Goal: Task Accomplishment & Management: Manage account settings

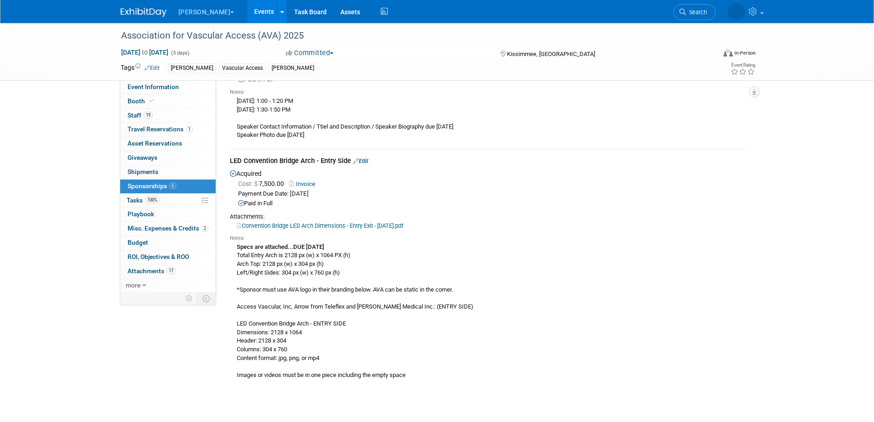
scroll to position [1058, 0]
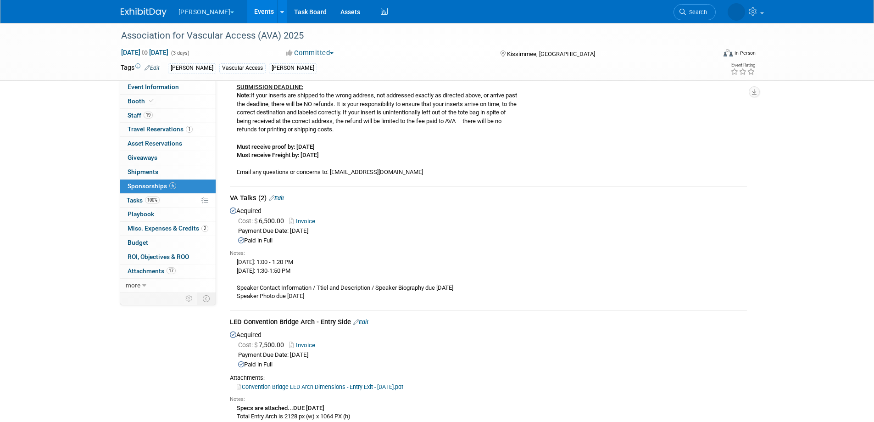
click at [272, 195] on icon at bounding box center [272, 198] width 6 height 6
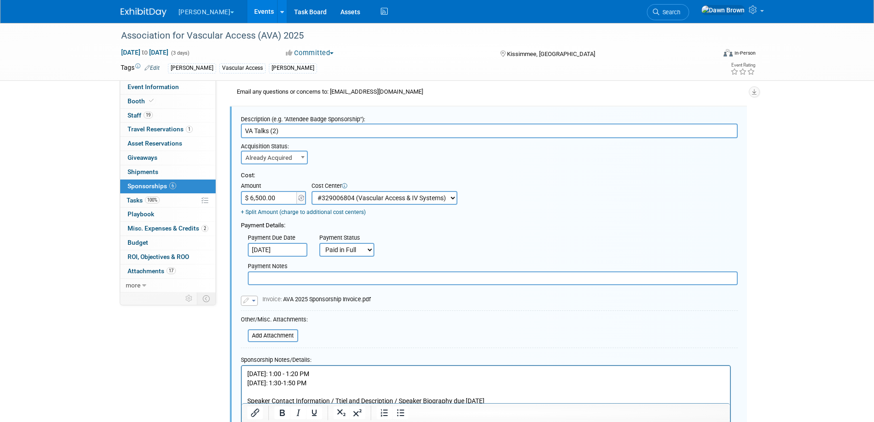
scroll to position [0, 0]
click at [278, 333] on input "file" at bounding box center [242, 335] width 109 height 11
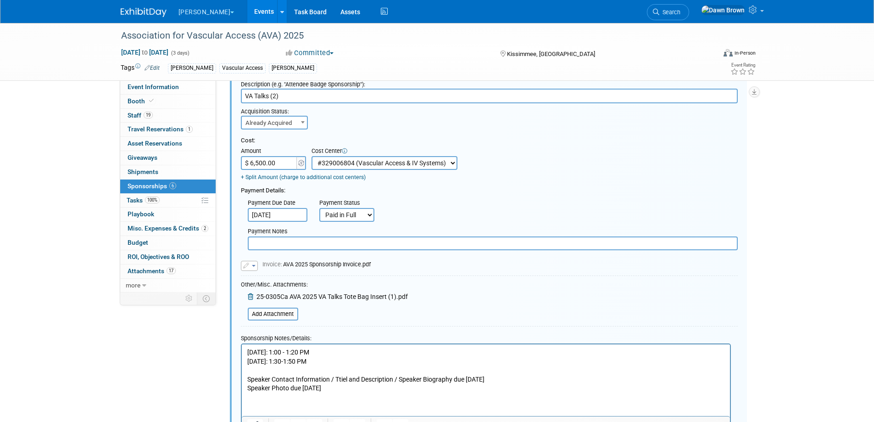
scroll to position [1299, 0]
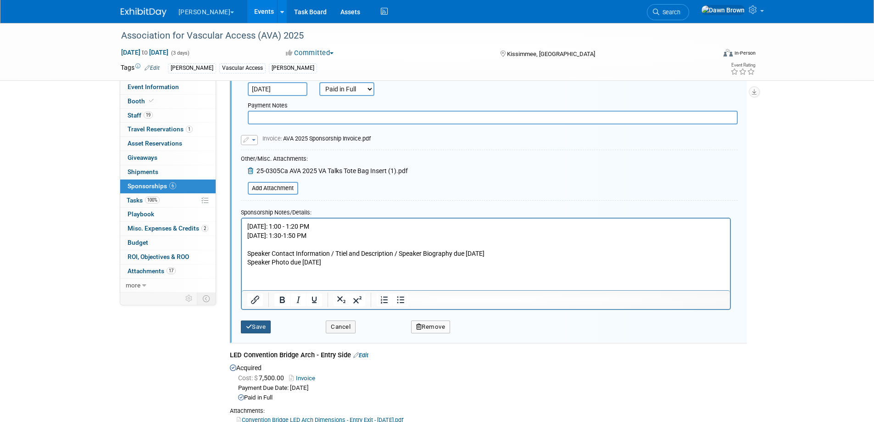
click at [260, 324] on button "Save" at bounding box center [256, 326] width 30 height 13
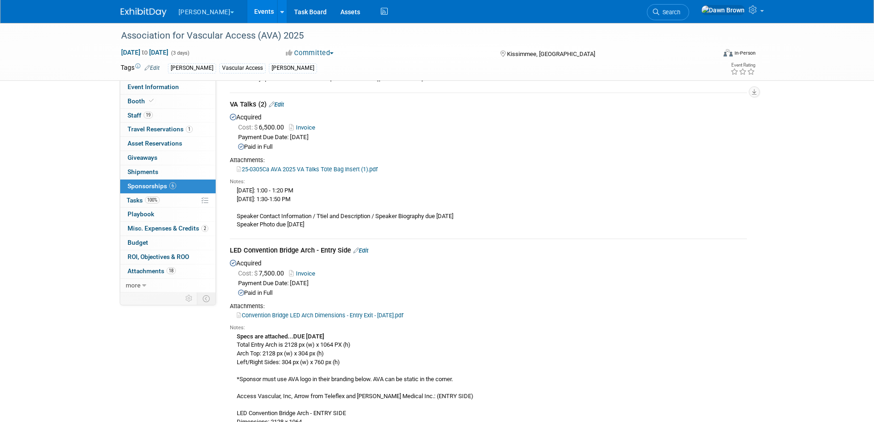
scroll to position [1139, 0]
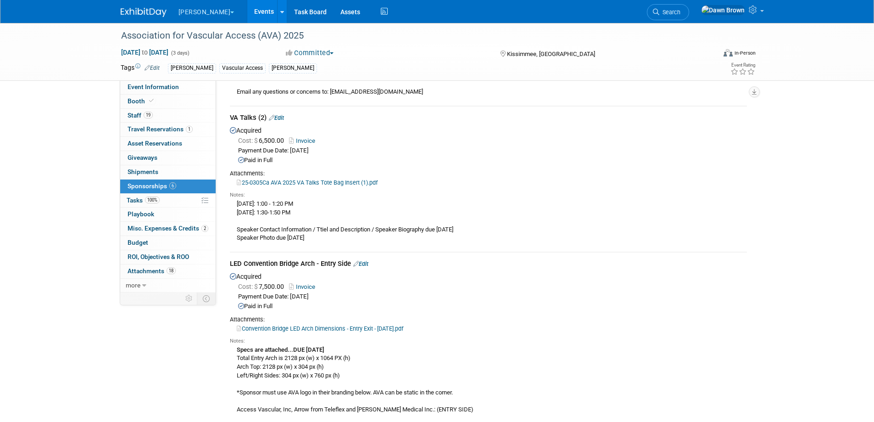
click at [356, 178] on div "25-0305Ca AVA 2025 VA Talks Tote Bag Insert (1).pdf" at bounding box center [488, 182] width 517 height 9
click at [355, 179] on link "25-0305Ca AVA 2025 VA Talks Tote Bag Insert (1).pdf" at bounding box center [307, 182] width 141 height 7
click at [273, 115] on icon at bounding box center [272, 118] width 6 height 6
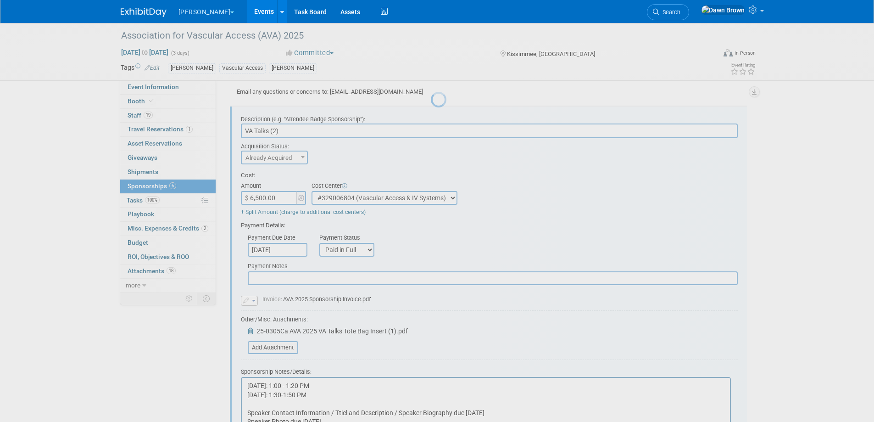
scroll to position [0, 0]
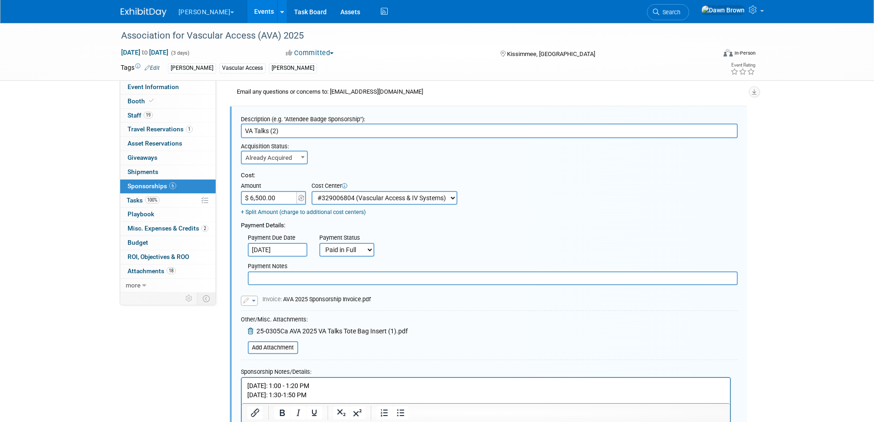
click at [251, 329] on icon at bounding box center [251, 331] width 7 height 6
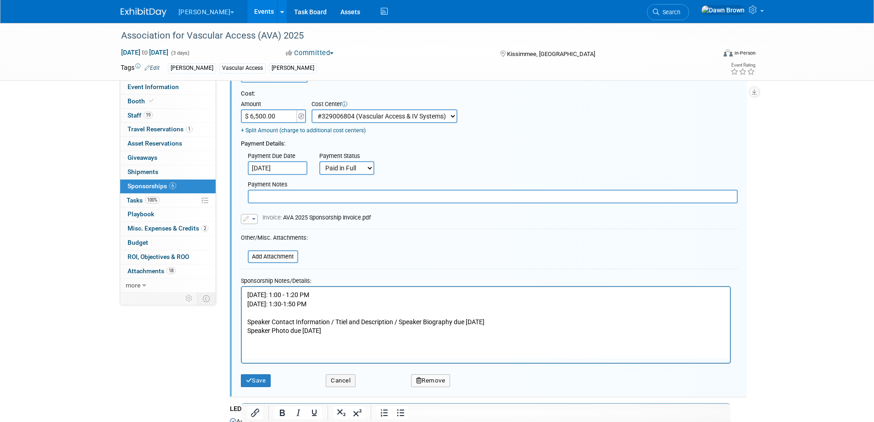
scroll to position [1242, 0]
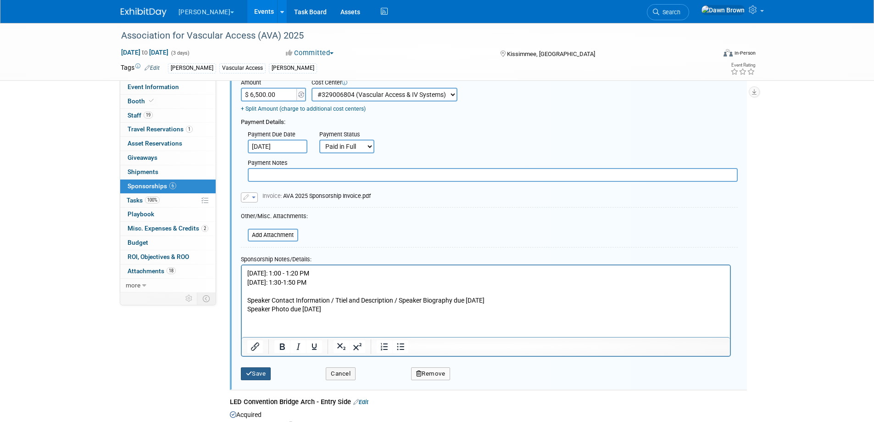
click at [262, 372] on button "Save" at bounding box center [256, 373] width 30 height 13
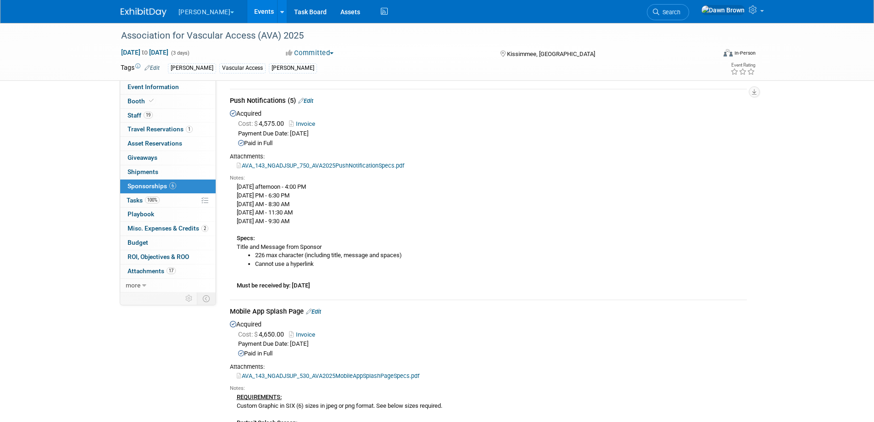
scroll to position [244, 0]
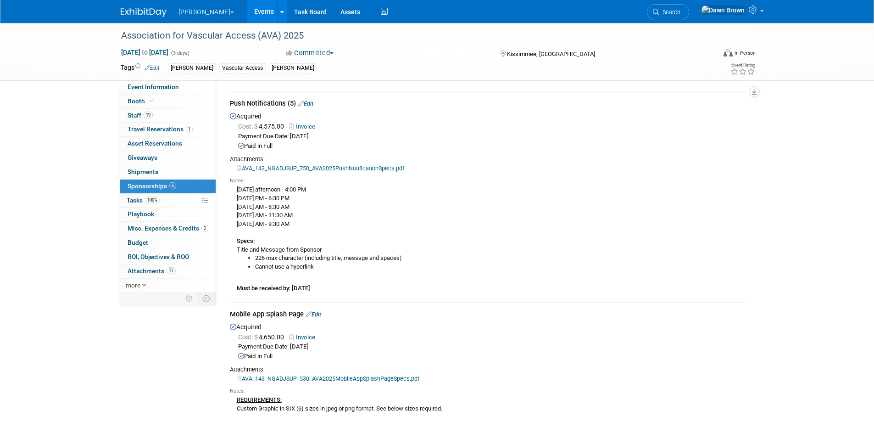
click at [301, 102] on icon at bounding box center [301, 104] width 6 height 6
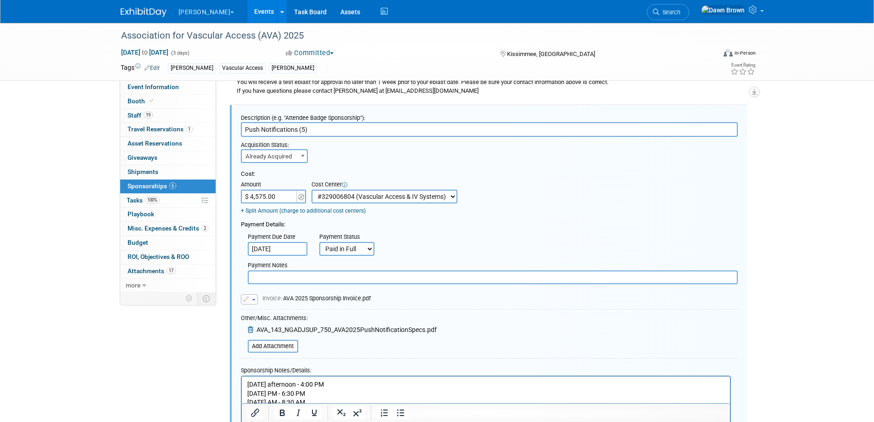
scroll to position [0, 0]
click at [280, 349] on input "file" at bounding box center [242, 346] width 109 height 11
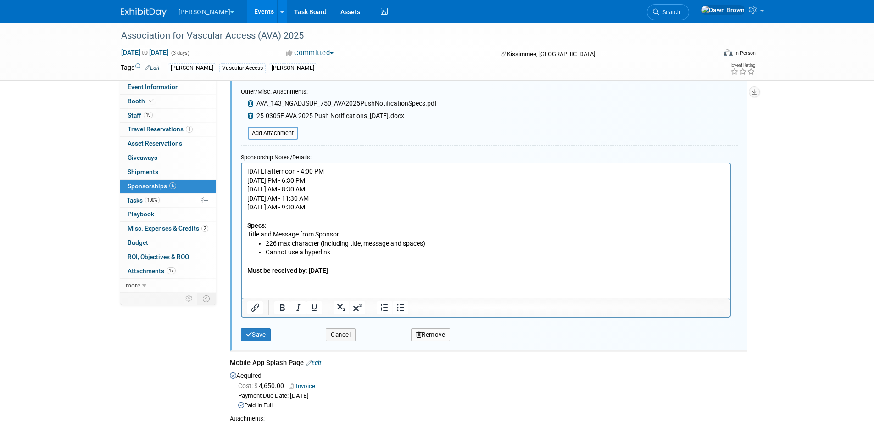
scroll to position [472, 0]
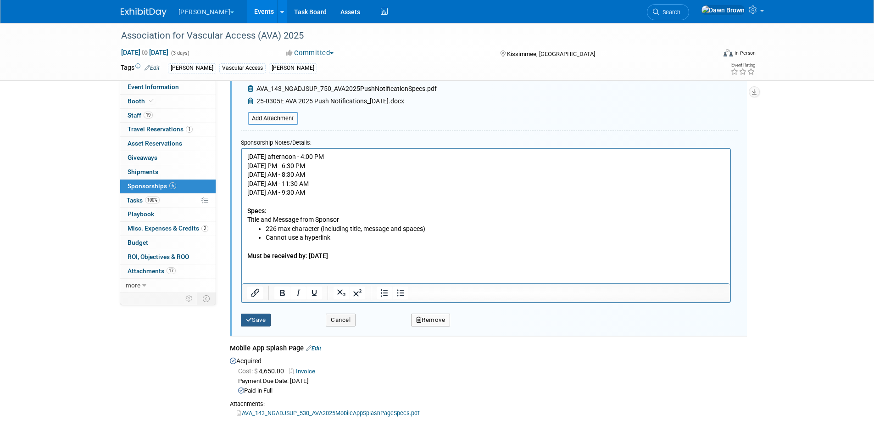
click at [260, 322] on button "Save" at bounding box center [256, 319] width 30 height 13
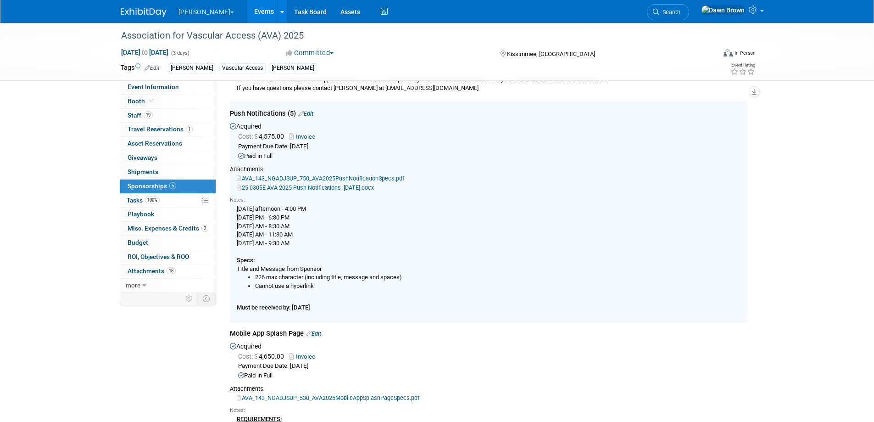
scroll to position [231, 0]
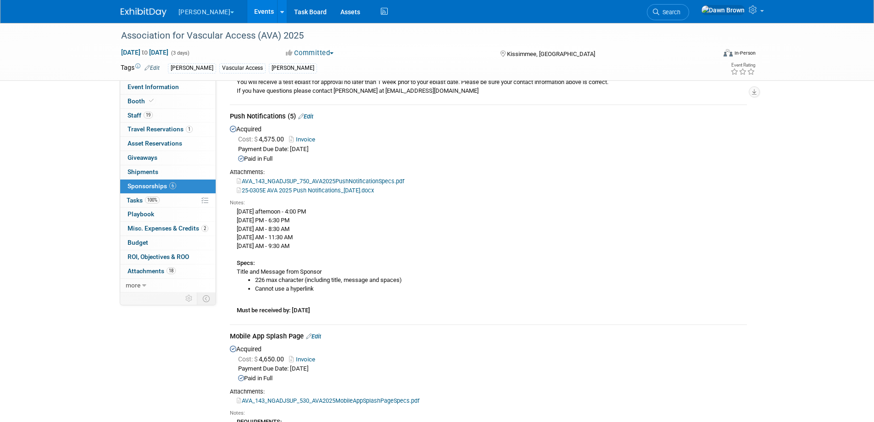
click at [247, 9] on link "Events" at bounding box center [264, 11] width 34 height 23
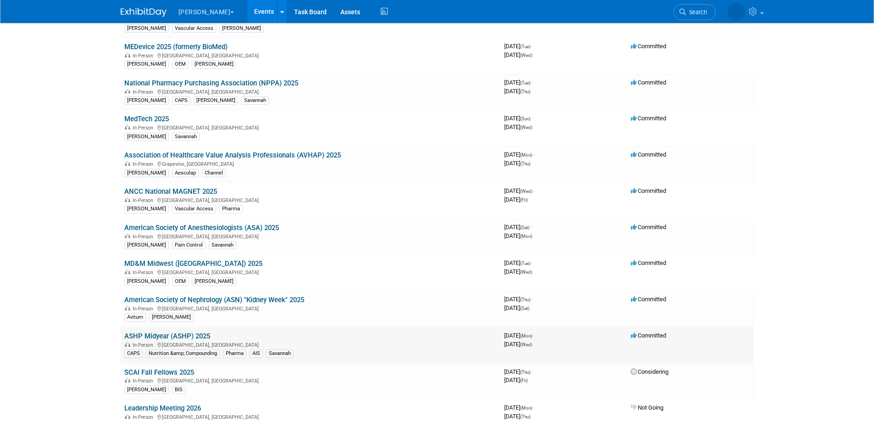
scroll to position [172, 0]
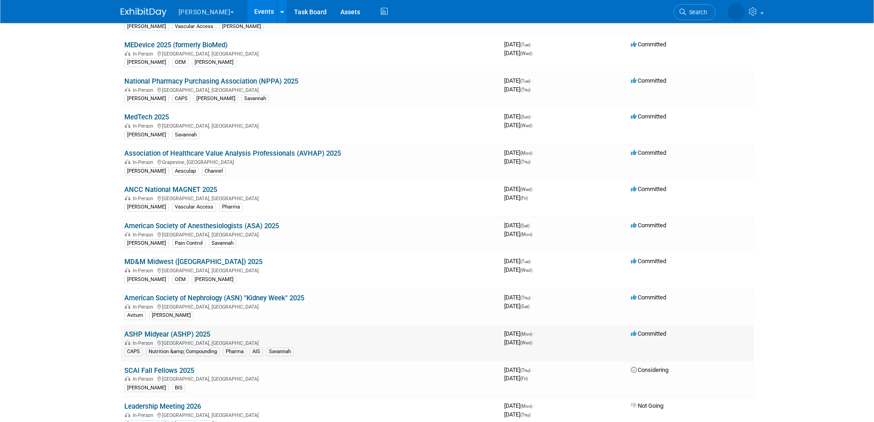
click at [193, 328] on td "ASHP Midyear (ASHP) 2025 In-Person Las Vegas, NV CAPS Nutrition &amp; Compoundi…" at bounding box center [311, 343] width 380 height 36
click at [191, 332] on link "ASHP Midyear (ASHP) 2025" at bounding box center [167, 334] width 86 height 8
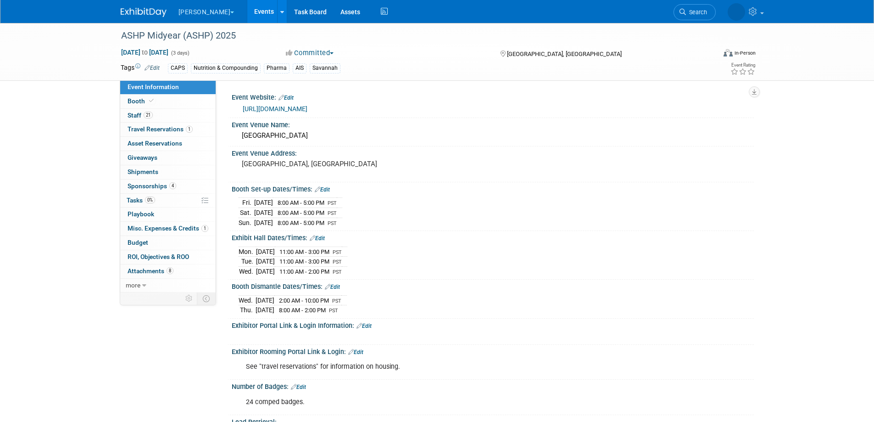
click at [247, 11] on link "Events" at bounding box center [264, 11] width 34 height 23
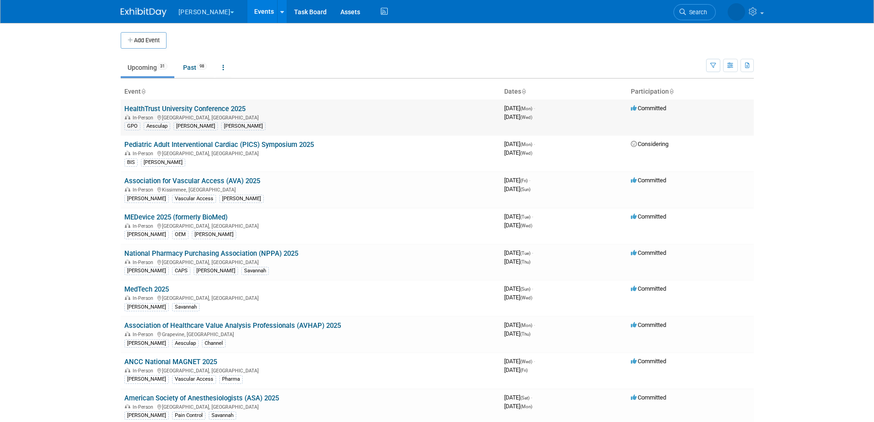
click at [229, 108] on link "HealthTrust University Conference 2025" at bounding box center [184, 109] width 121 height 8
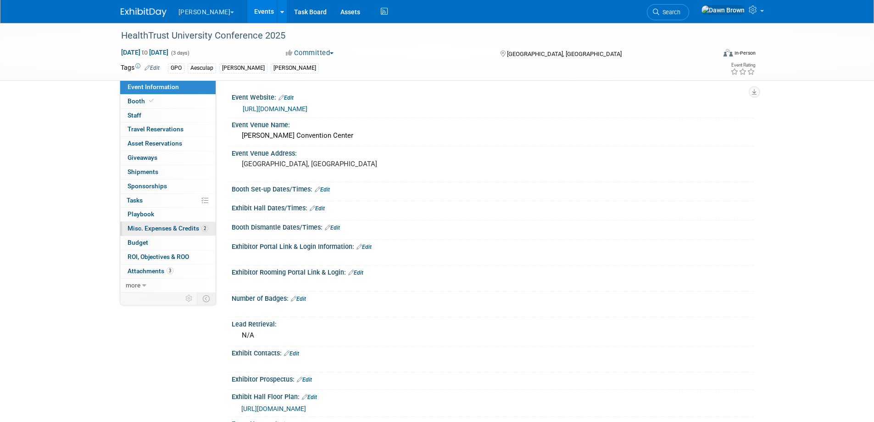
click at [158, 227] on span "Misc. Expenses & Credits 2" at bounding box center [168, 227] width 81 height 7
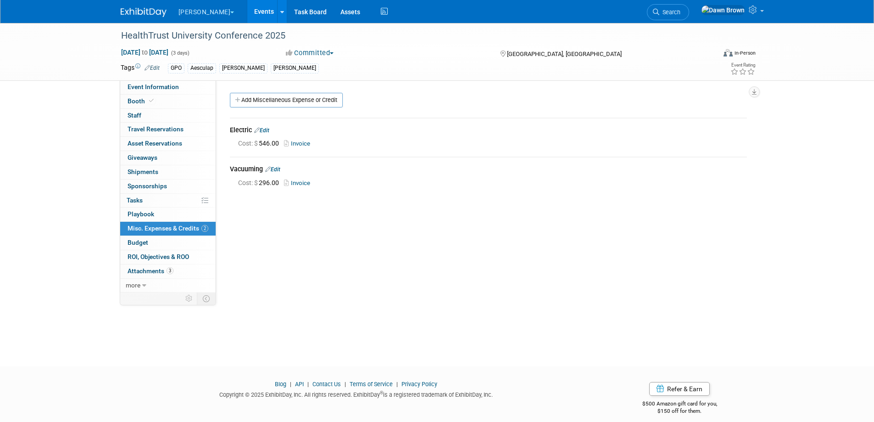
click at [280, 98] on link "Add Miscellaneous Expense or Credit" at bounding box center [286, 100] width 113 height 15
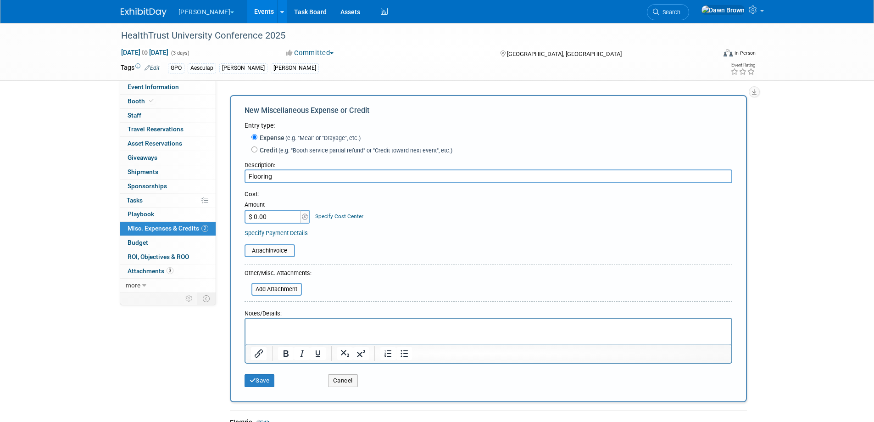
type input "Flooring"
click at [289, 219] on input "$ 0.00" at bounding box center [273, 217] width 57 height 14
type input "$ 1,688.11"
click at [347, 218] on link "Specify Cost Center" at bounding box center [339, 216] width 48 height 6
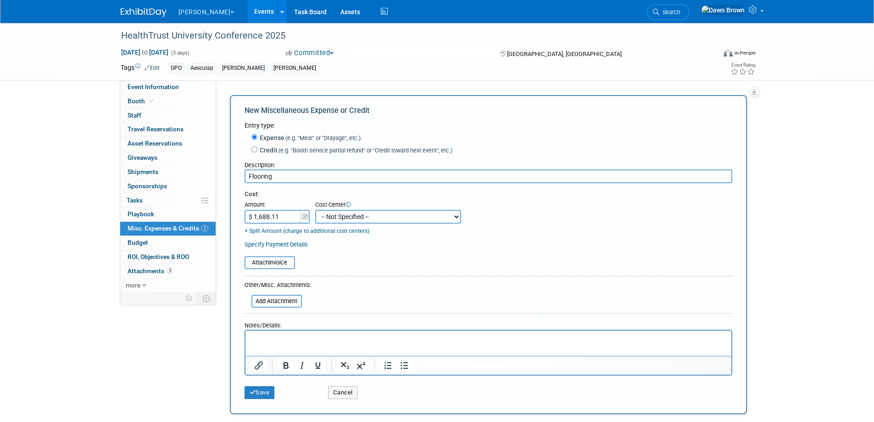
click at [347, 218] on select "-- Not Specified -- #3229006818 (Marketing Communications) #328006813 (BIS) #32…" at bounding box center [388, 217] width 146 height 14
select select "18965932"
click at [315, 210] on select "-- Not Specified -- #3229006818 (Marketing Communications) #328006813 (BIS) #32…" at bounding box center [388, 217] width 146 height 14
click at [269, 264] on input "file" at bounding box center [239, 262] width 109 height 11
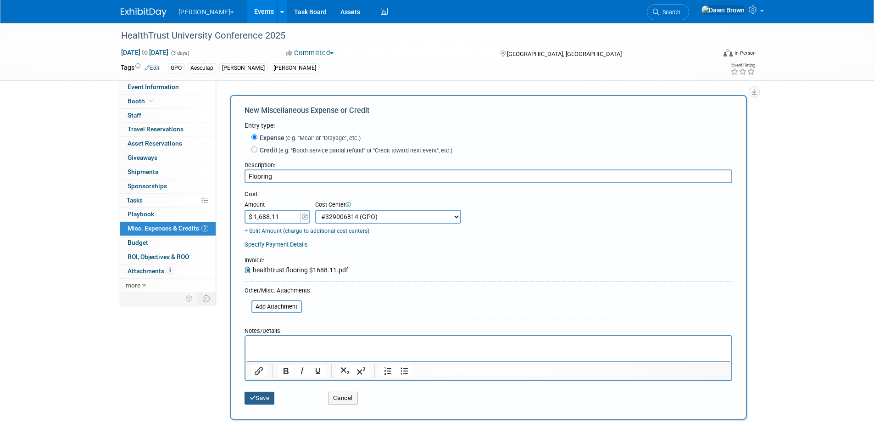
click at [263, 397] on button "Save" at bounding box center [260, 398] width 30 height 13
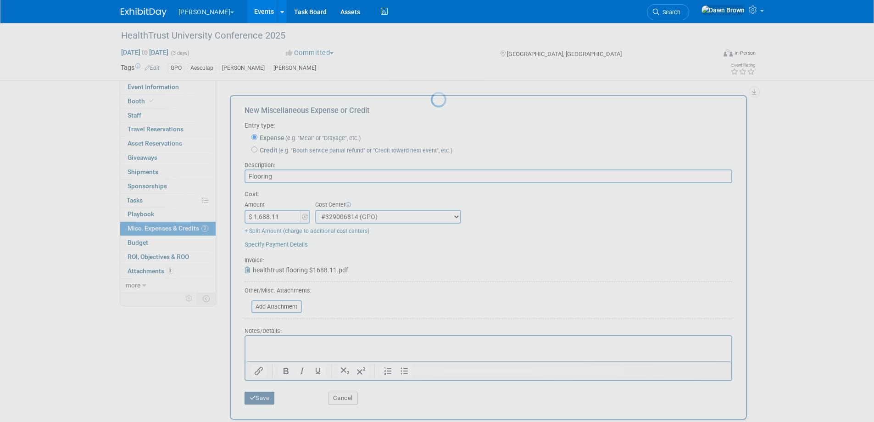
scroll to position [9, 0]
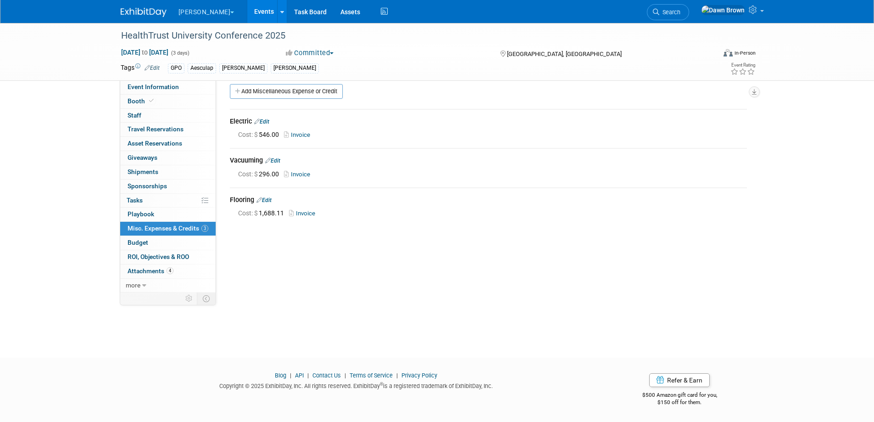
click at [247, 6] on link "Events" at bounding box center [264, 11] width 34 height 23
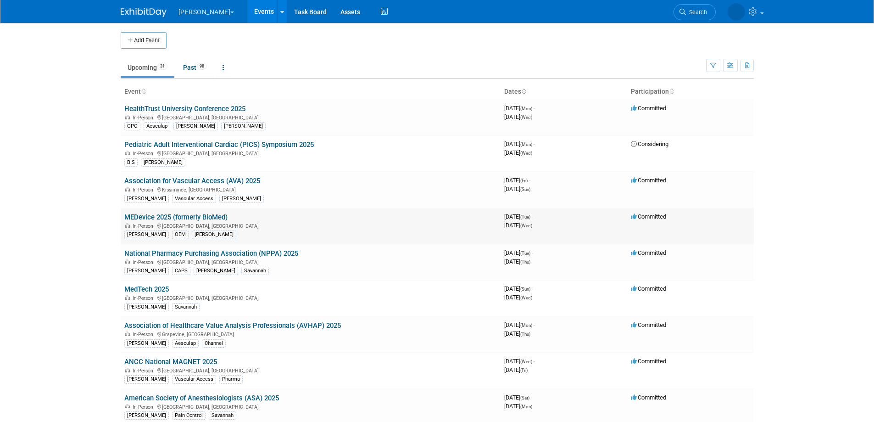
click at [218, 216] on link "MEDevice 2025 (formerly BioMed)" at bounding box center [175, 217] width 103 height 8
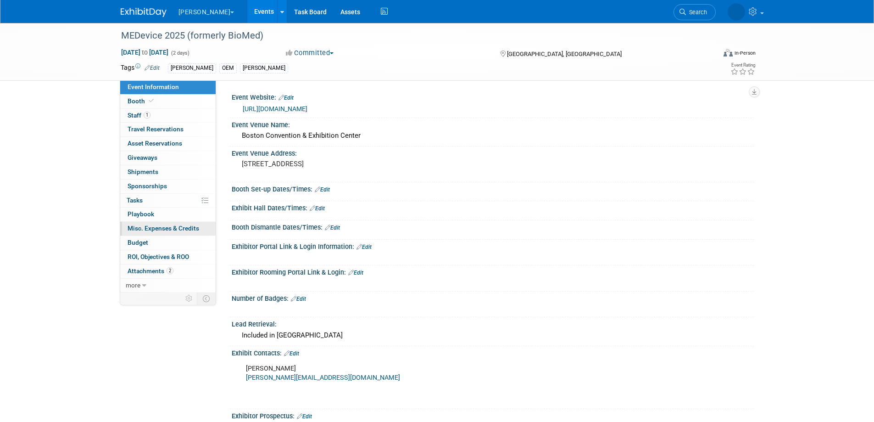
click at [194, 227] on span "Misc. Expenses & Credits 0" at bounding box center [164, 227] width 72 height 7
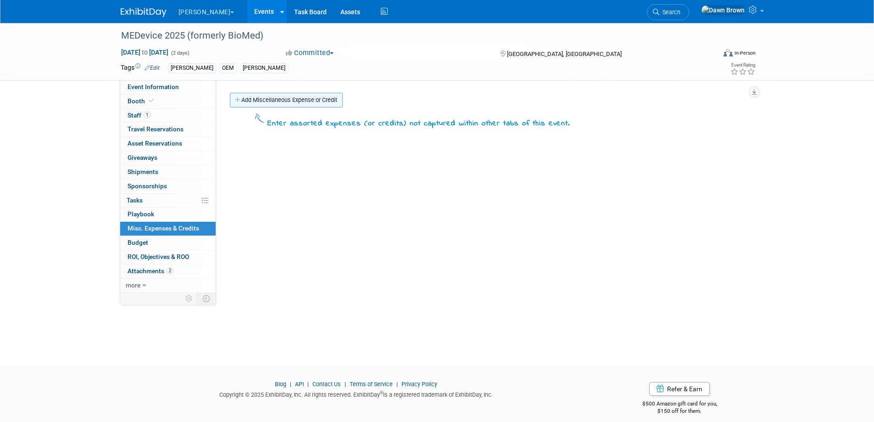
click at [265, 102] on link "Add Miscellaneous Expense or Credit" at bounding box center [286, 100] width 113 height 15
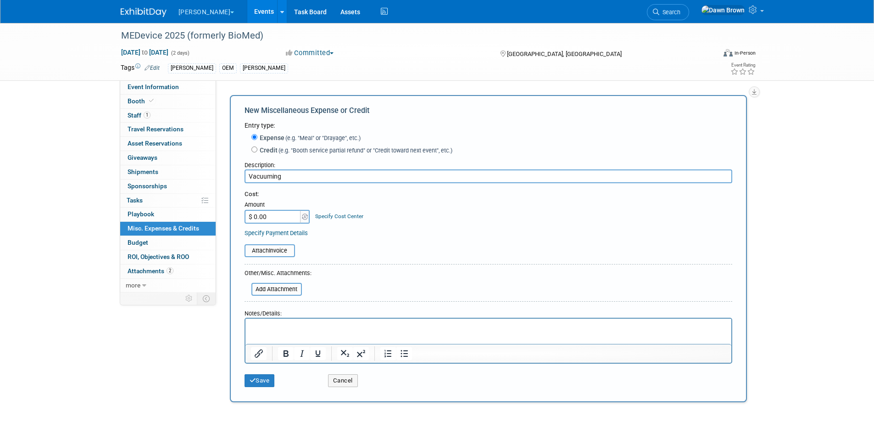
type input "Vacuuming"
click at [286, 221] on input "$ 0.00" at bounding box center [273, 217] width 57 height 14
type input "$ 226.00"
click at [325, 219] on link "Specify Cost Center" at bounding box center [339, 216] width 48 height 6
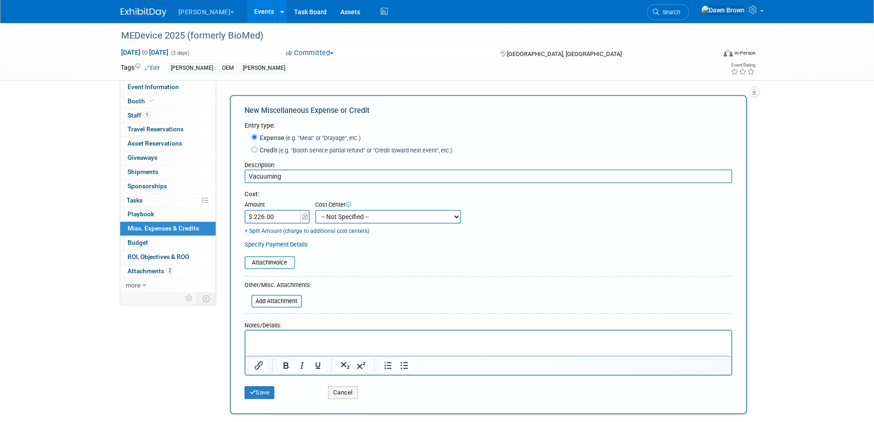
click at [325, 219] on select "-- Not Specified -- #3229006818 (Marketing Communications) #328006813 (BIS) #32…" at bounding box center [388, 217] width 146 height 14
select select "18965929"
click at [315, 210] on select "-- Not Specified -- #3229006818 (Marketing Communications) #328006813 (BIS) #32…" at bounding box center [388, 217] width 146 height 14
click at [277, 263] on input "file" at bounding box center [239, 262] width 109 height 11
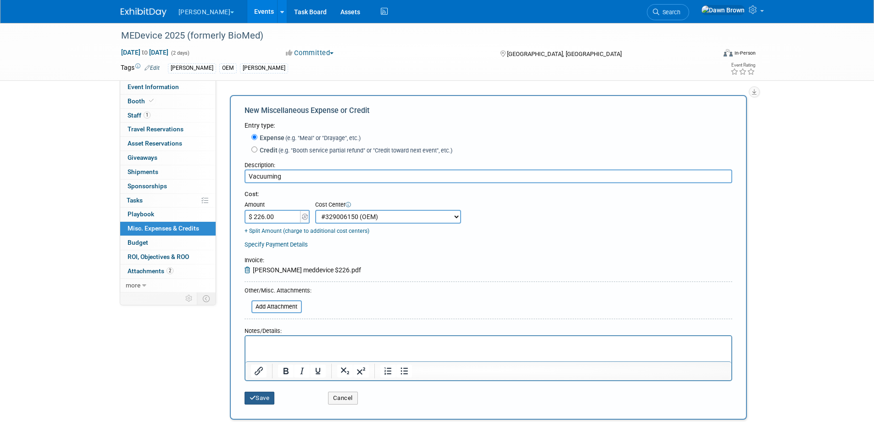
click at [260, 396] on button "Save" at bounding box center [260, 398] width 30 height 13
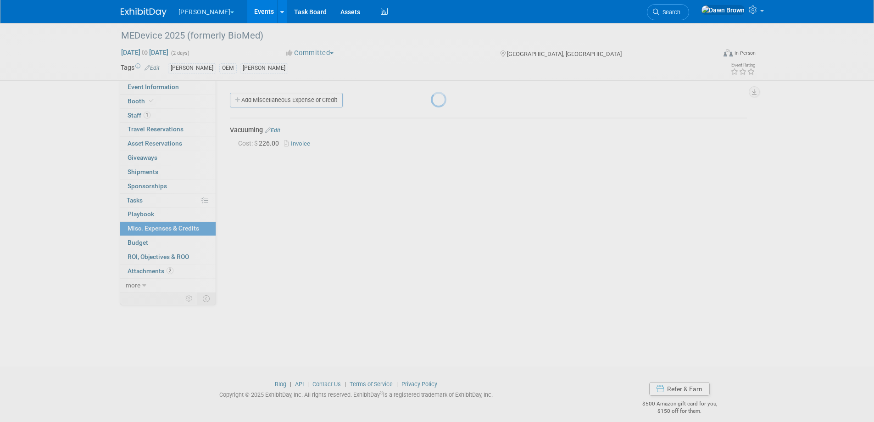
scroll to position [9, 0]
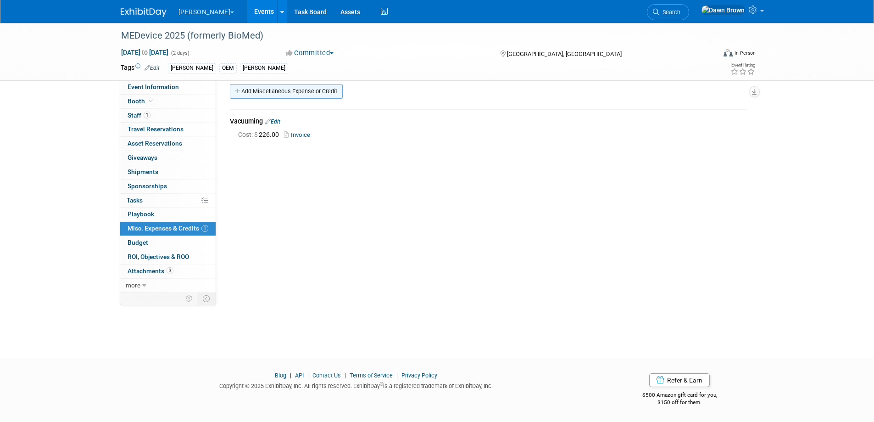
click at [277, 92] on link "Add Miscellaneous Expense or Credit" at bounding box center [286, 91] width 113 height 15
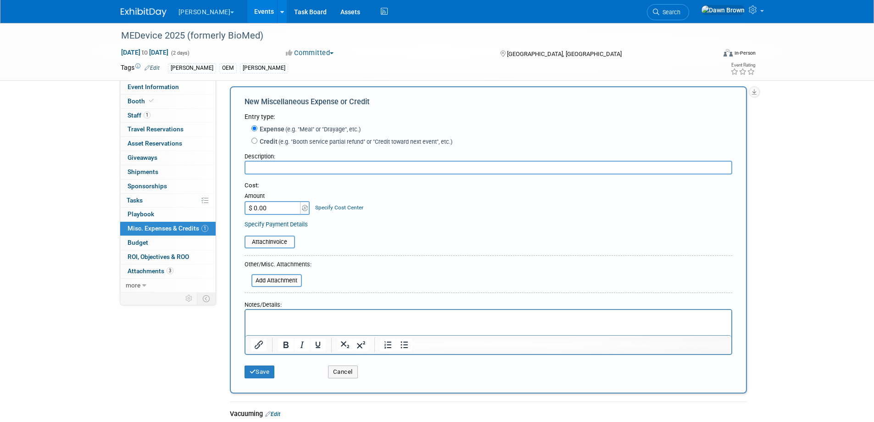
scroll to position [0, 0]
type input "Electric"
click at [289, 204] on input "$ 0.00" at bounding box center [273, 208] width 57 height 14
type input "$ 310.00"
click at [325, 207] on link "Specify Cost Center" at bounding box center [339, 207] width 48 height 6
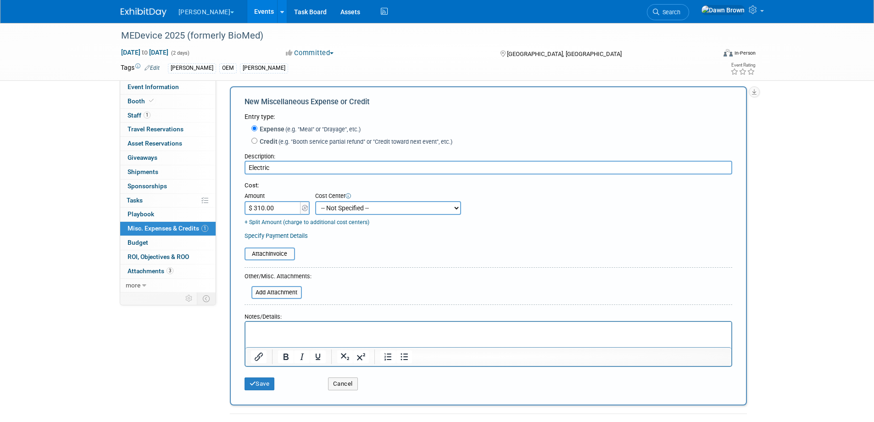
click at [325, 207] on select "-- Not Specified -- #3229006818 (Marketing Communications) #328006813 (BIS) #32…" at bounding box center [388, 208] width 146 height 14
select select "18965929"
click at [315, 201] on select "-- Not Specified -- #3229006818 (Marketing Communications) #328006813 (BIS) #32…" at bounding box center [388, 208] width 146 height 14
click at [285, 255] on input "file" at bounding box center [239, 253] width 109 height 11
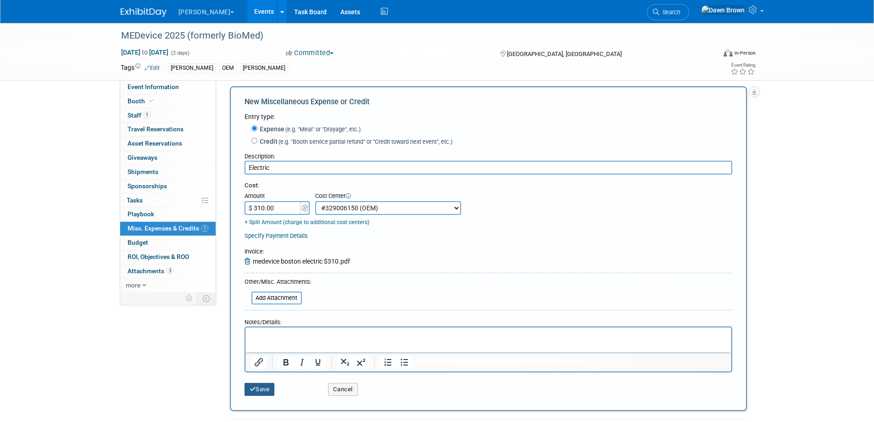
click at [269, 388] on button "Save" at bounding box center [260, 389] width 30 height 13
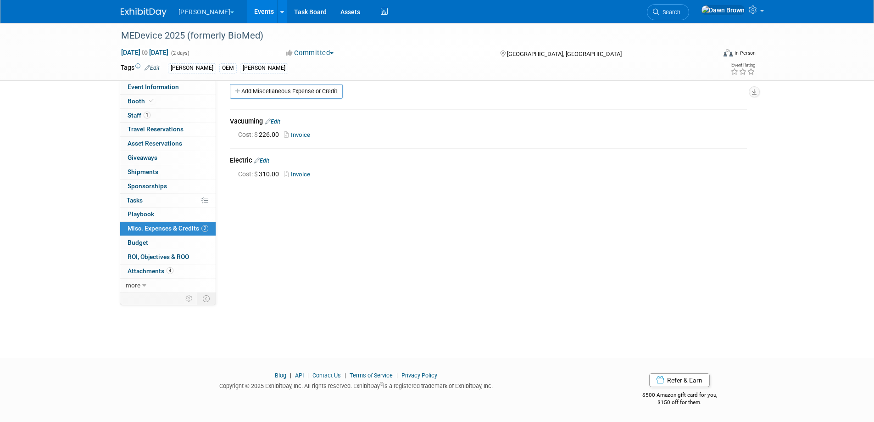
click at [247, 10] on link "Events" at bounding box center [264, 11] width 34 height 23
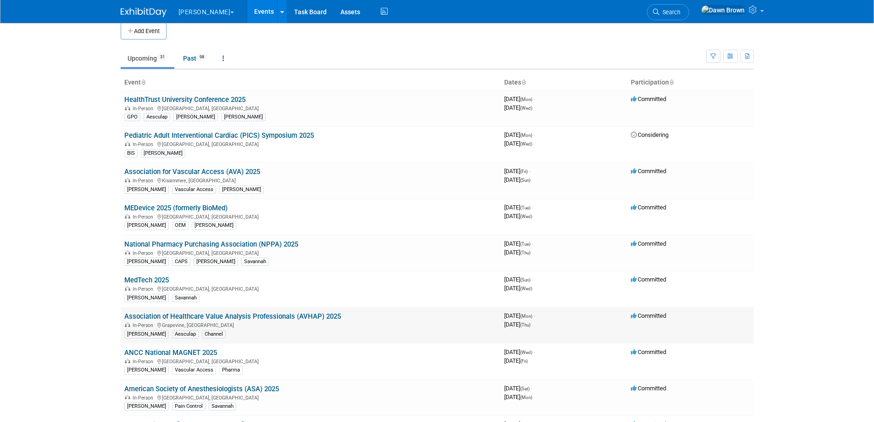
scroll to position [11, 0]
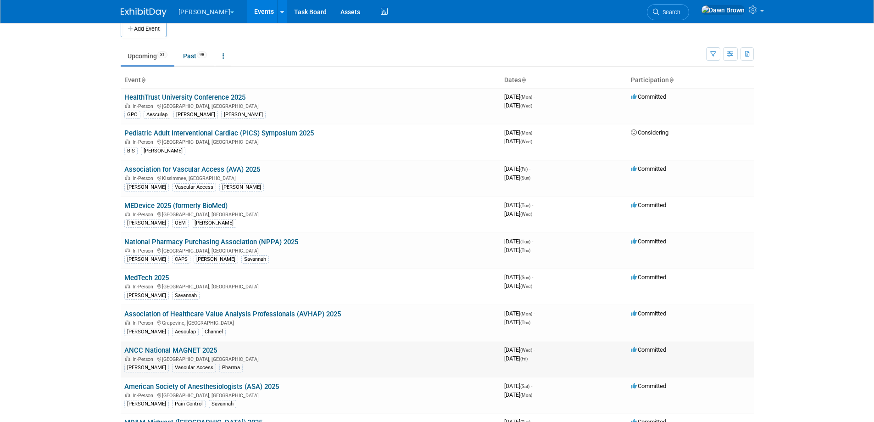
click at [194, 347] on link "ANCC National MAGNET 2025" at bounding box center [170, 350] width 93 height 8
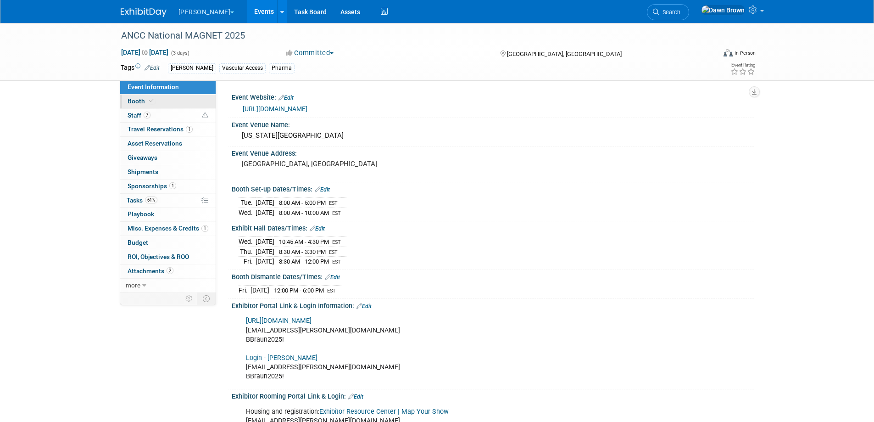
click at [133, 98] on span "Booth" at bounding box center [142, 100] width 28 height 7
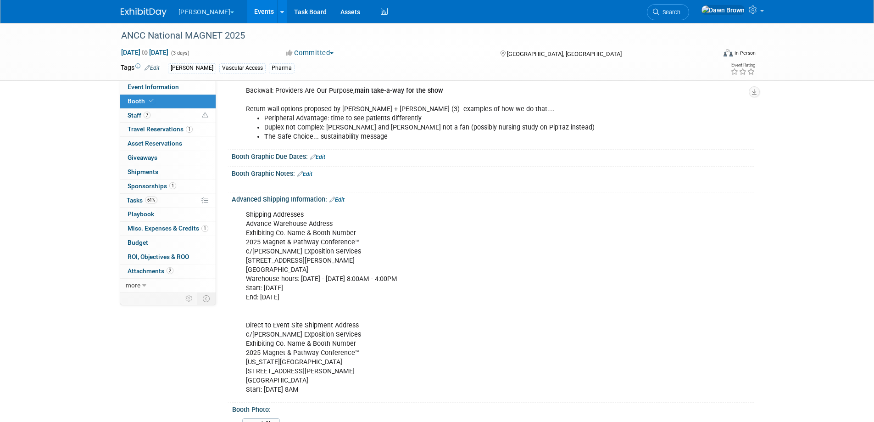
scroll to position [344, 0]
click at [164, 88] on span "Event Information" at bounding box center [153, 86] width 51 height 7
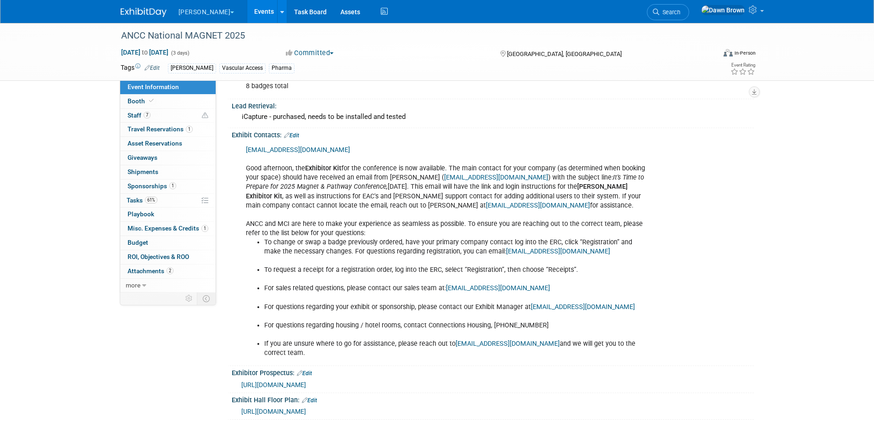
scroll to position [425, 0]
click at [137, 96] on link "Booth" at bounding box center [167, 102] width 95 height 14
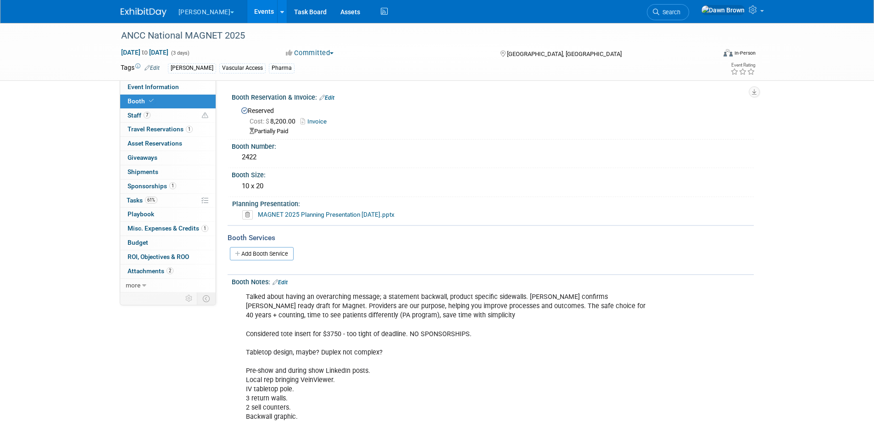
click at [246, 214] on icon at bounding box center [247, 214] width 11 height 9
click at [246, 252] on link "Yes" at bounding box center [238, 249] width 27 height 15
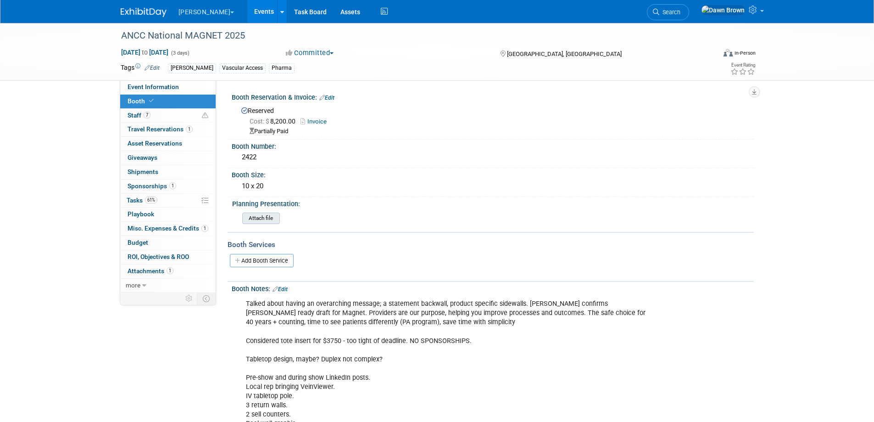
click at [259, 216] on input "file" at bounding box center [217, 218] width 125 height 11
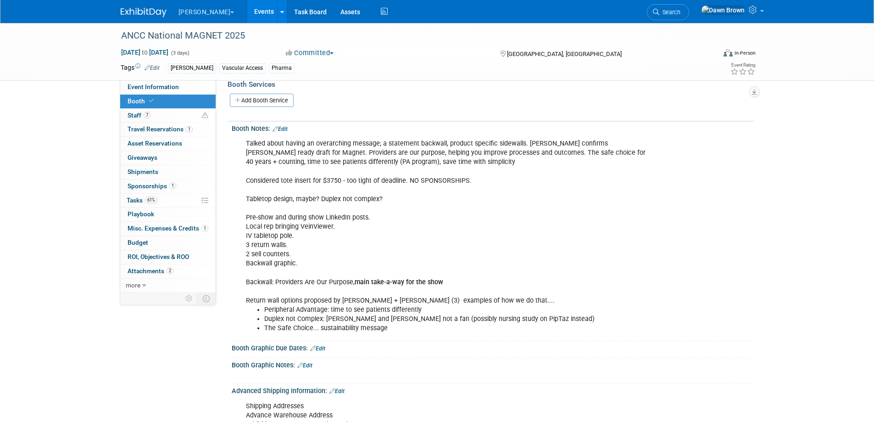
scroll to position [218, 0]
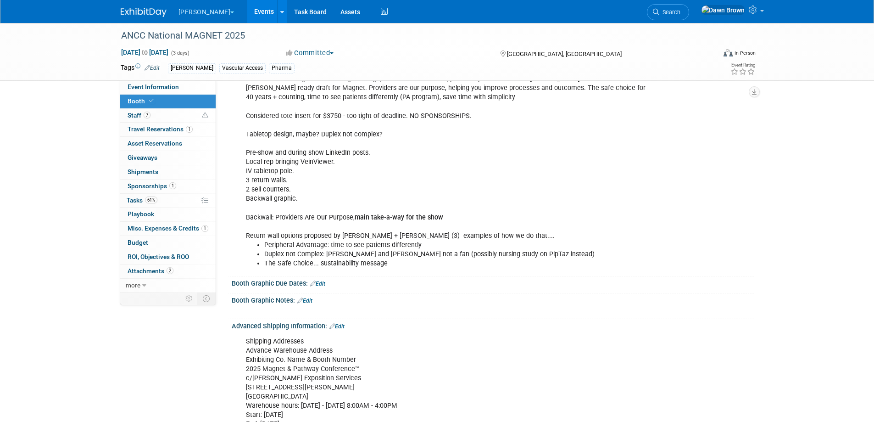
click at [313, 283] on icon at bounding box center [313, 283] width 6 height 6
select select "7"
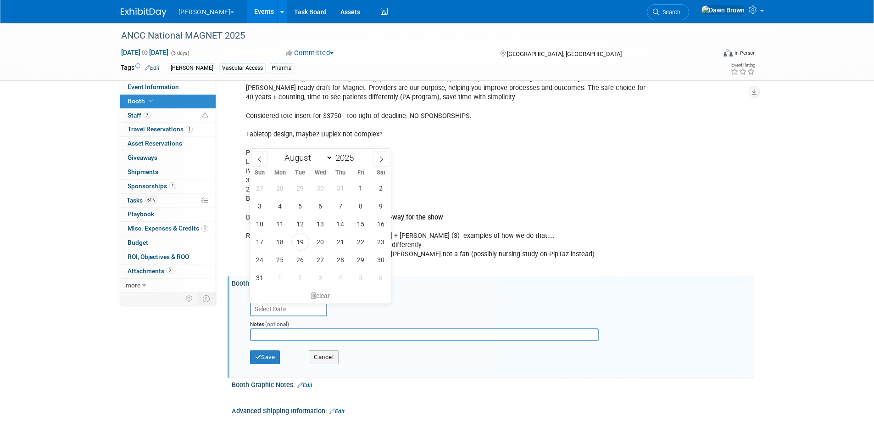
click at [305, 305] on input "text" at bounding box center [288, 309] width 77 height 15
click at [322, 258] on span "27" at bounding box center [321, 260] width 18 height 18
type input "[DATE]"
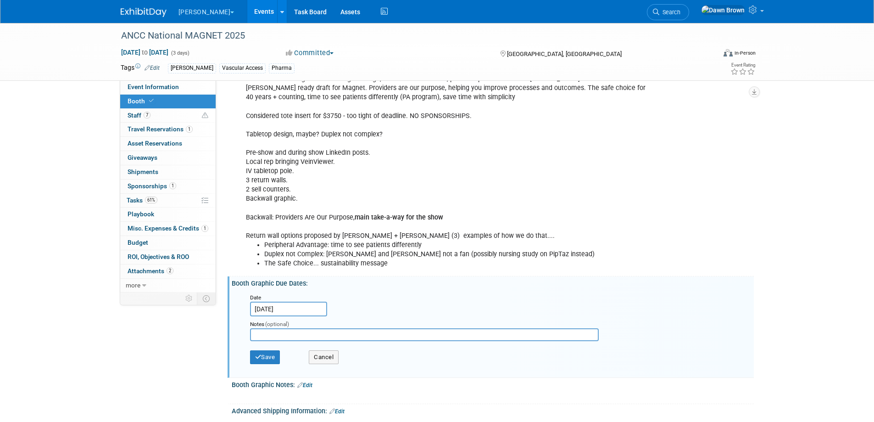
click at [269, 336] on input "text" at bounding box center [424, 334] width 349 height 13
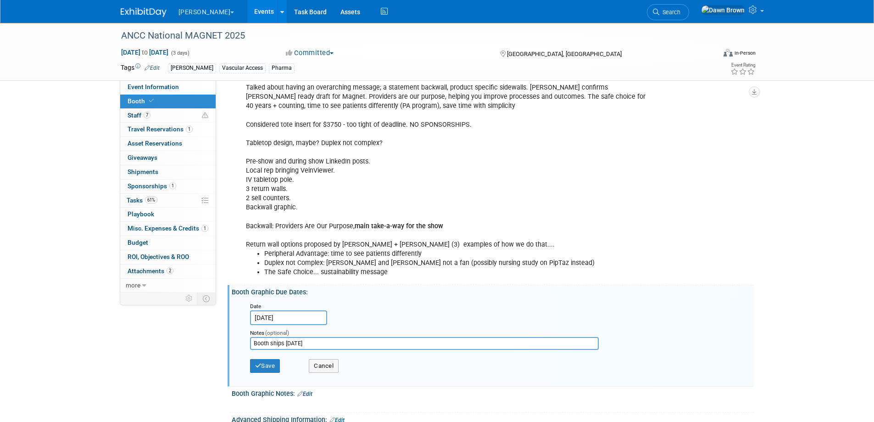
scroll to position [207, 0]
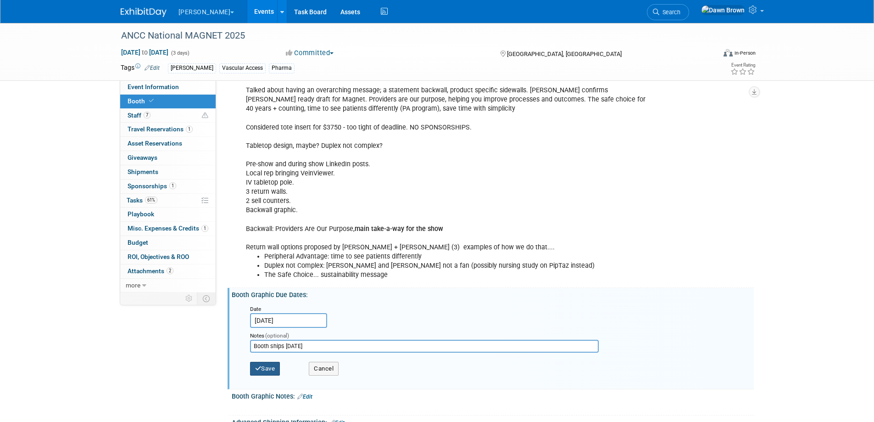
type input "Booth ships [DATE]"
click at [268, 373] on button "Save" at bounding box center [265, 369] width 30 height 14
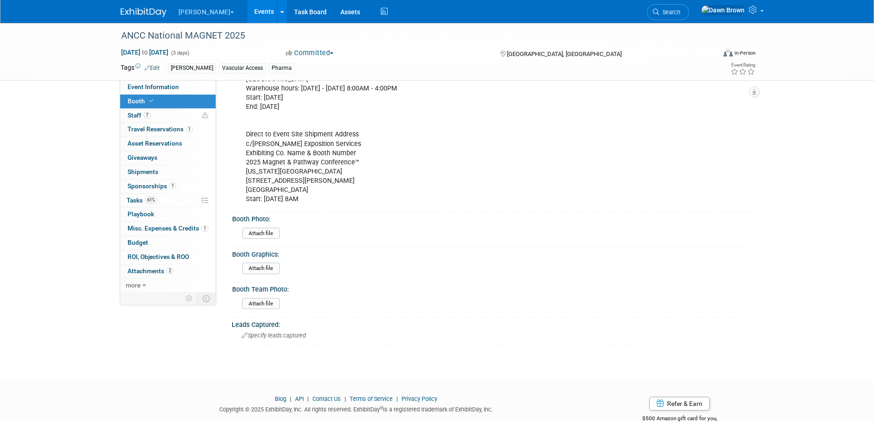
scroll to position [577, 0]
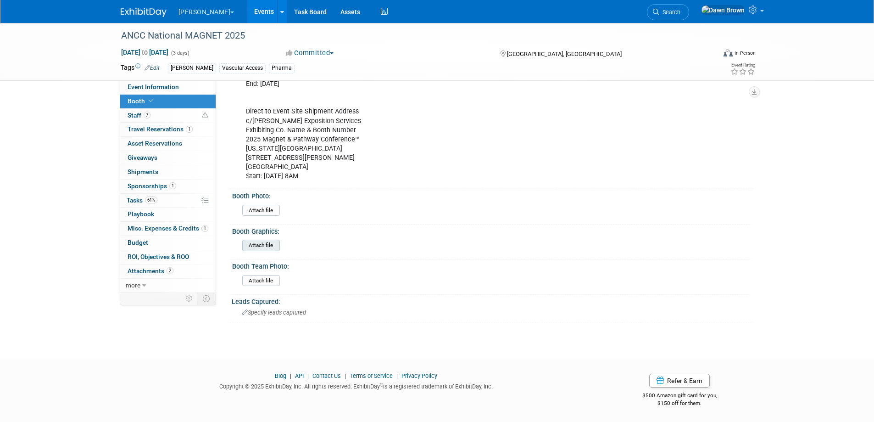
click at [269, 241] on input "file" at bounding box center [217, 245] width 125 height 11
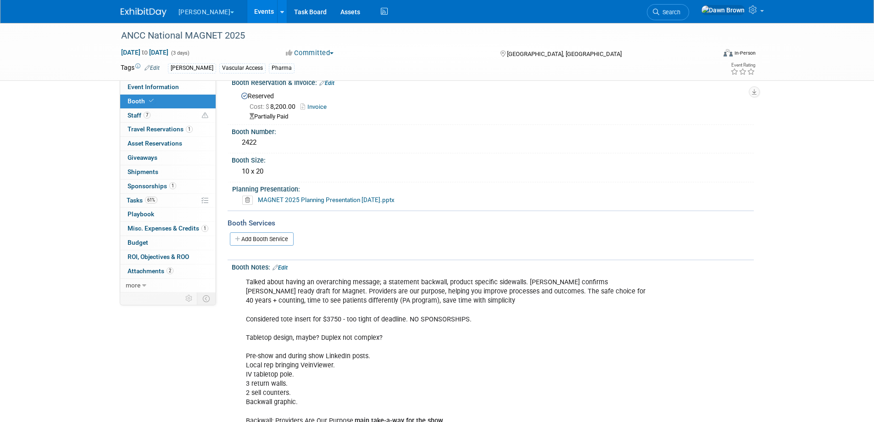
scroll to position [0, 0]
